Goal: Information Seeking & Learning: Learn about a topic

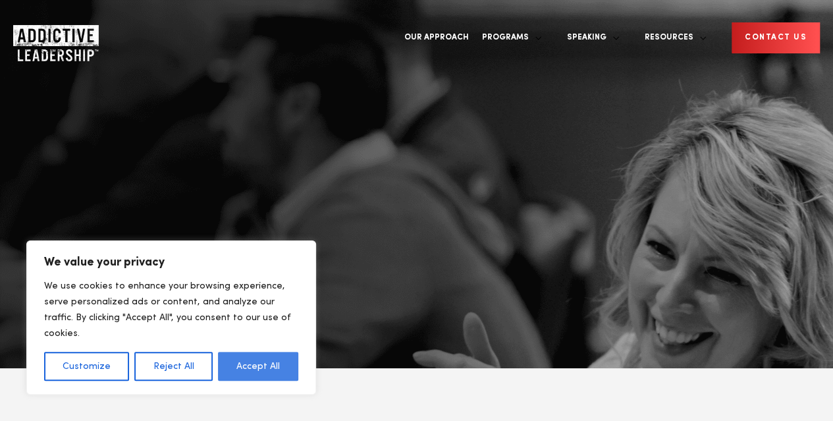
click at [273, 360] on button "Accept All" at bounding box center [258, 366] width 80 height 29
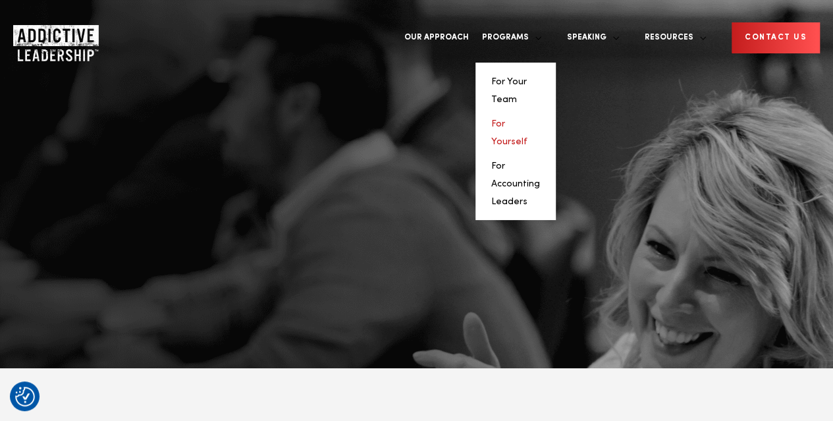
click at [528, 119] on link "For Yourself" at bounding box center [510, 132] width 36 height 27
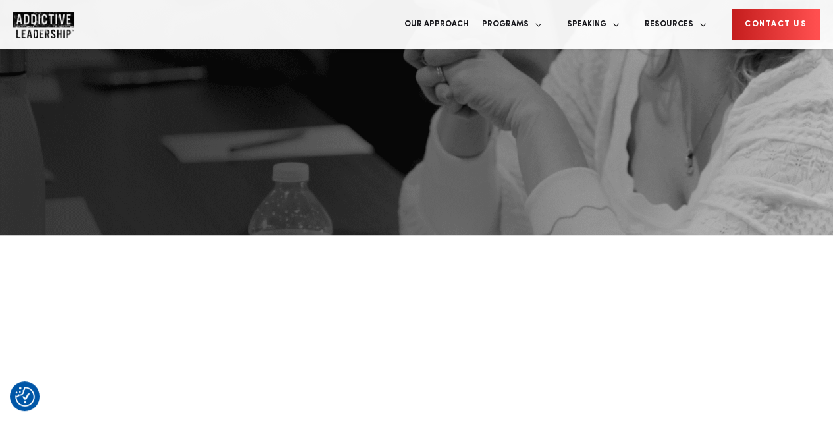
scroll to position [373, 0]
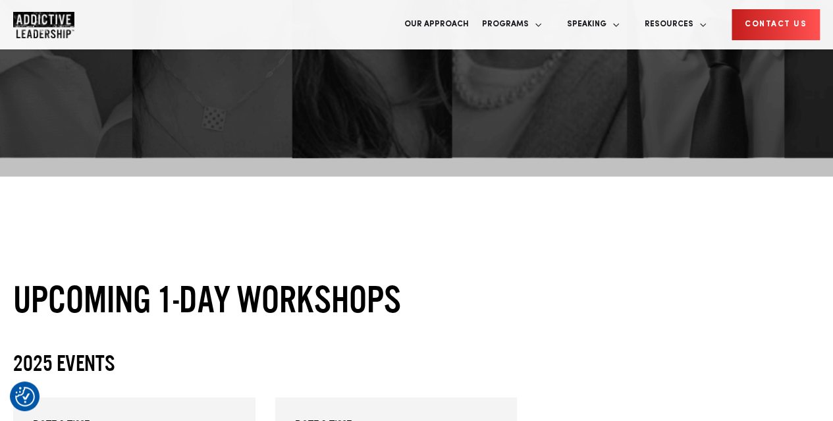
scroll to position [448, 0]
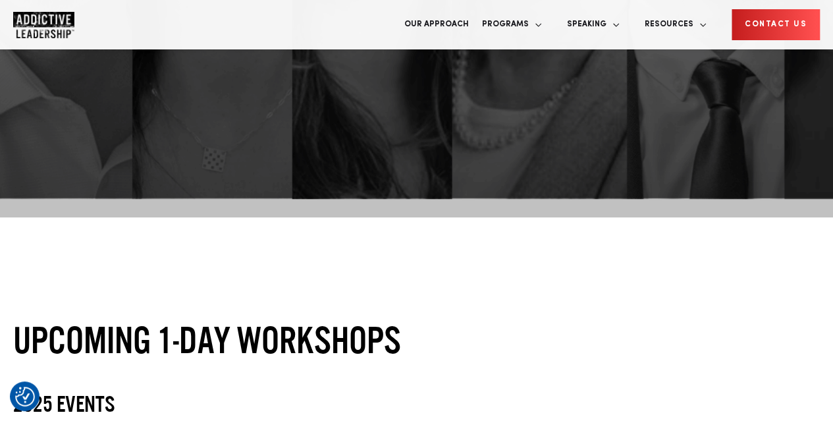
scroll to position [369, 0]
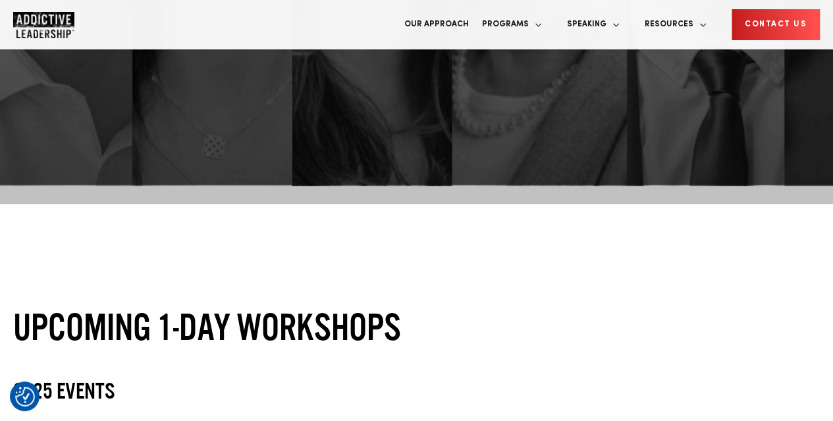
scroll to position [395, 0]
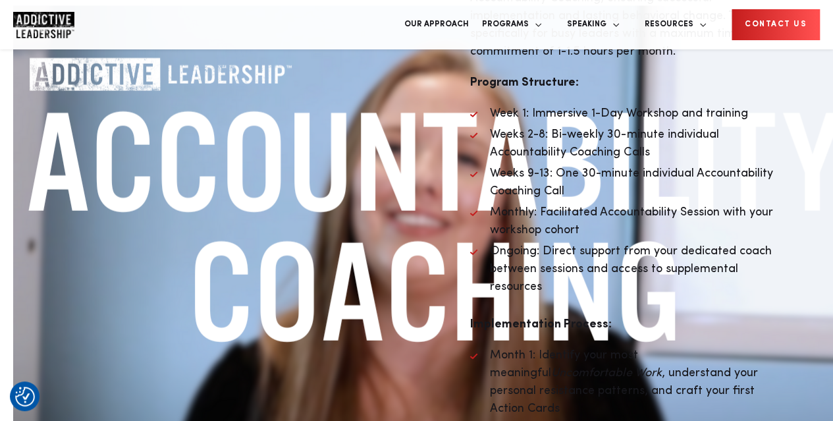
scroll to position [3990, 0]
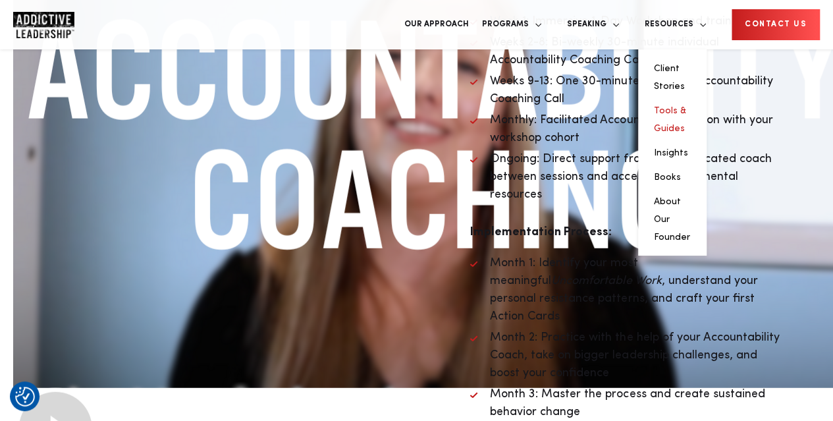
click at [687, 106] on link "Tools & Guides" at bounding box center [670, 119] width 32 height 27
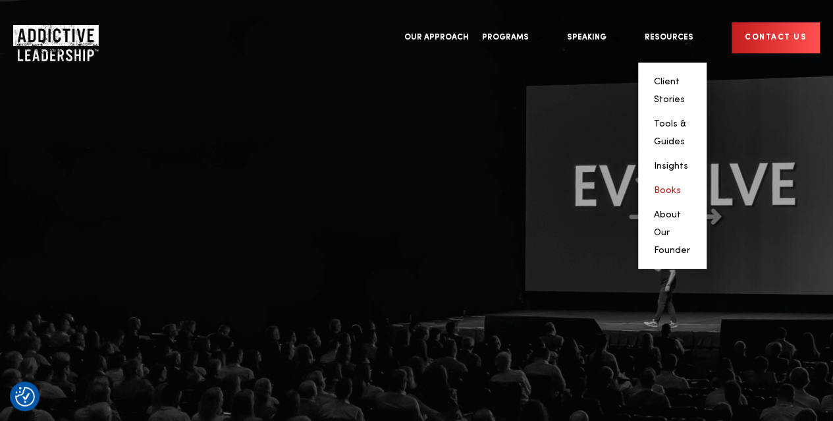
click at [681, 186] on link "Books" at bounding box center [667, 190] width 27 height 9
click at [689, 161] on link "Insights" at bounding box center [671, 165] width 34 height 9
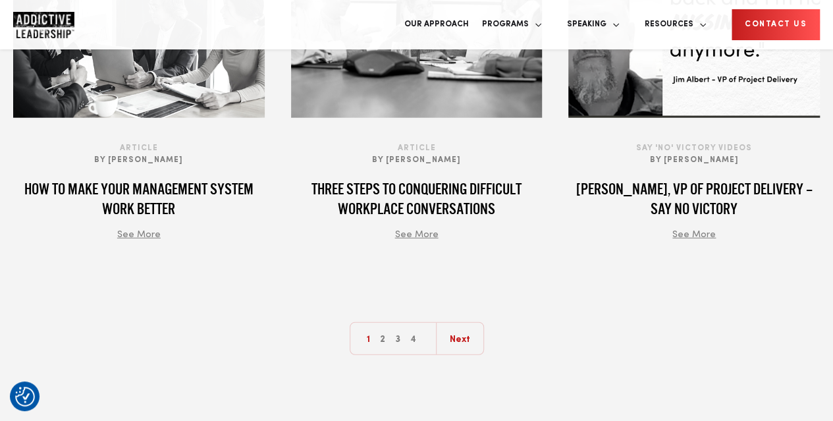
scroll to position [1660, 0]
